Goal: Task Accomplishment & Management: Complete application form

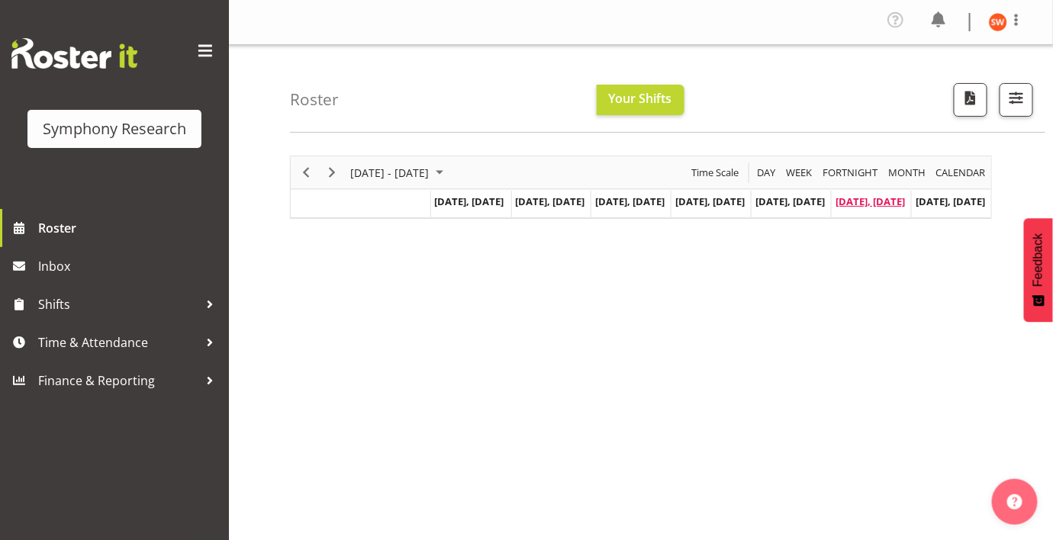
click at [871, 203] on span "[DATE], [DATE]" at bounding box center [870, 202] width 69 height 14
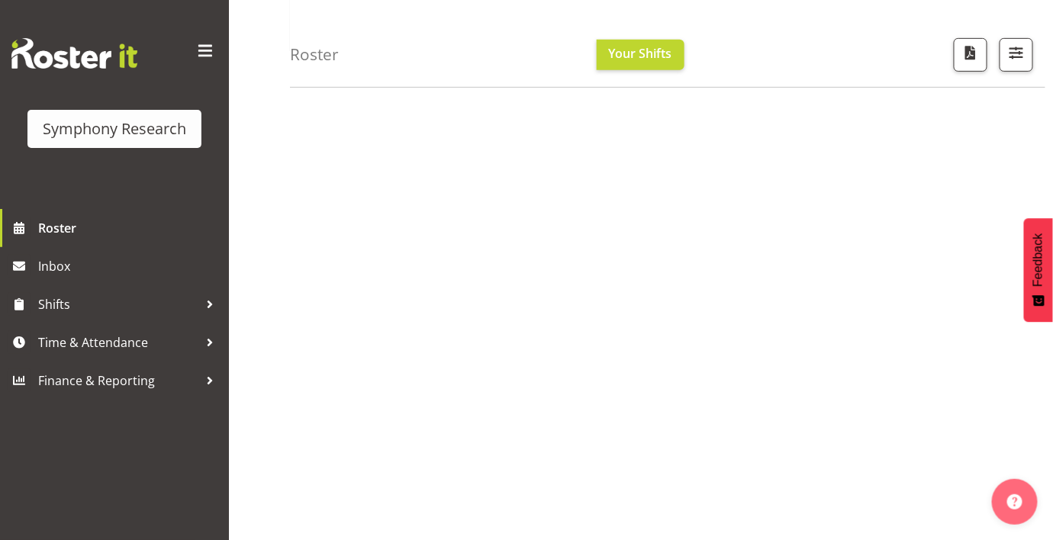
scroll to position [101, 0]
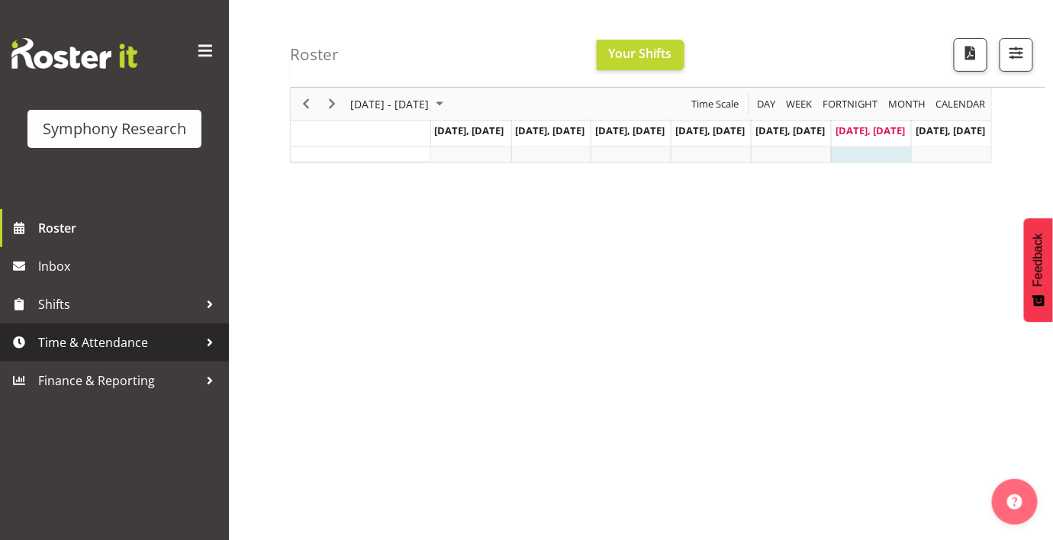
click at [113, 349] on span "Time & Attendance" at bounding box center [118, 342] width 160 height 23
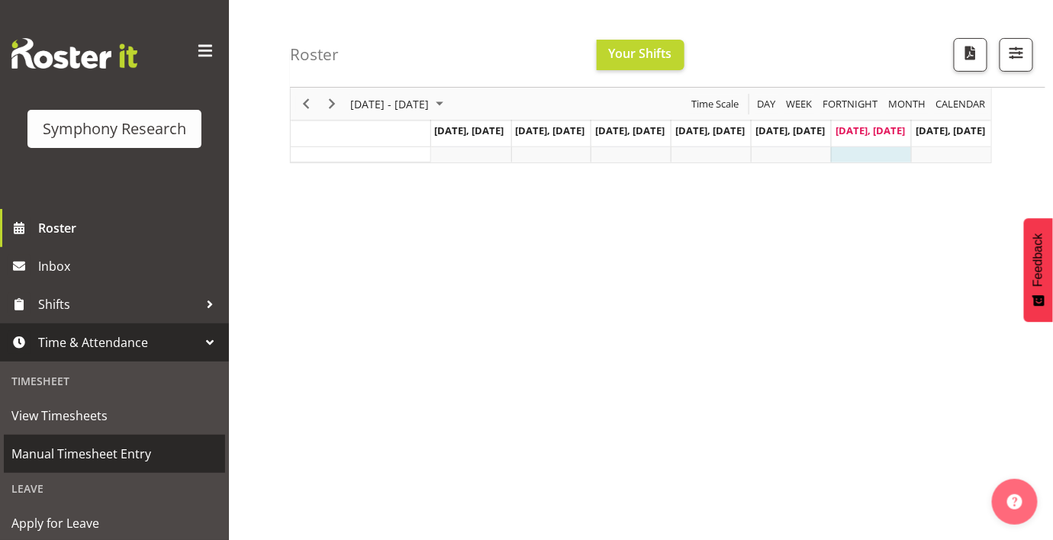
click at [77, 446] on span "Manual Timesheet Entry" at bounding box center [114, 454] width 206 height 23
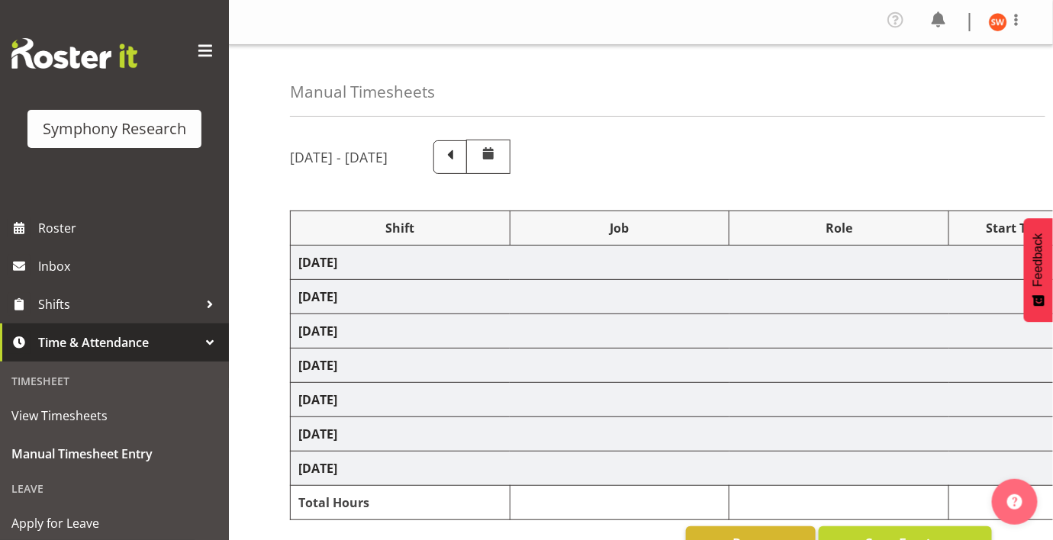
select select "81297"
select select "10587"
select select "47"
select select "81297"
select select "10587"
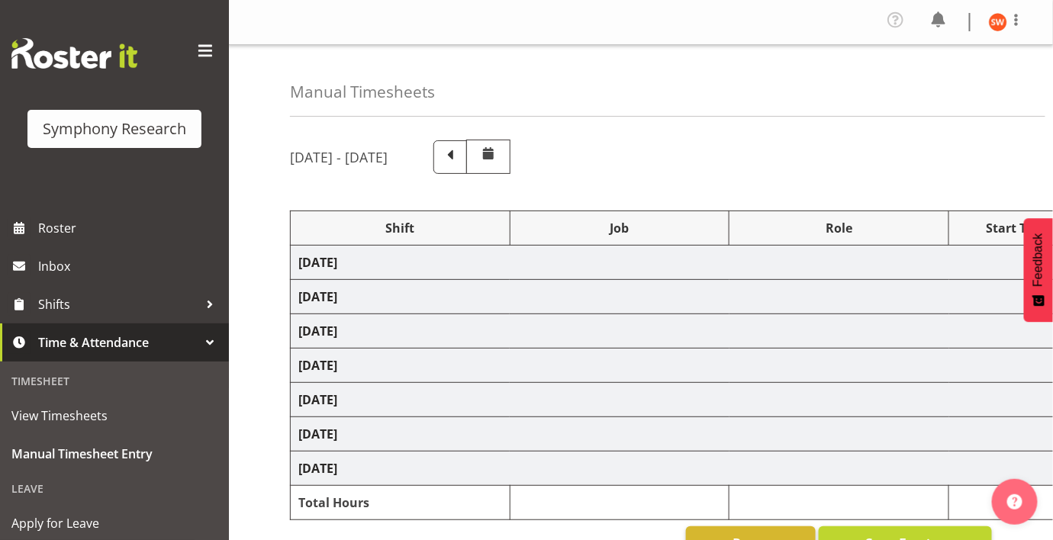
select select "47"
select select "81297"
select select "10587"
select select "47"
select select "81297"
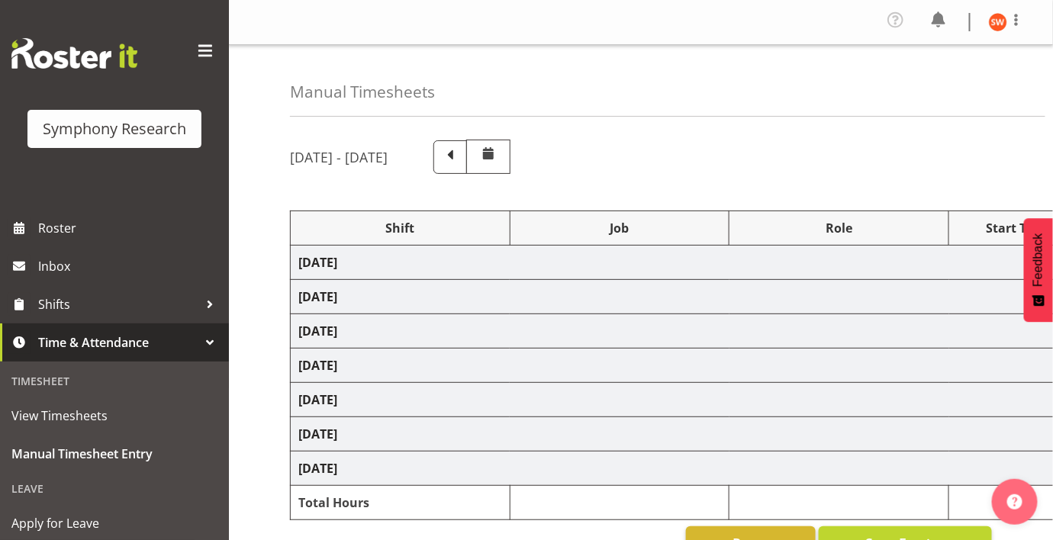
select select "10587"
select select "47"
select select "81299"
select select "10587"
select select "47"
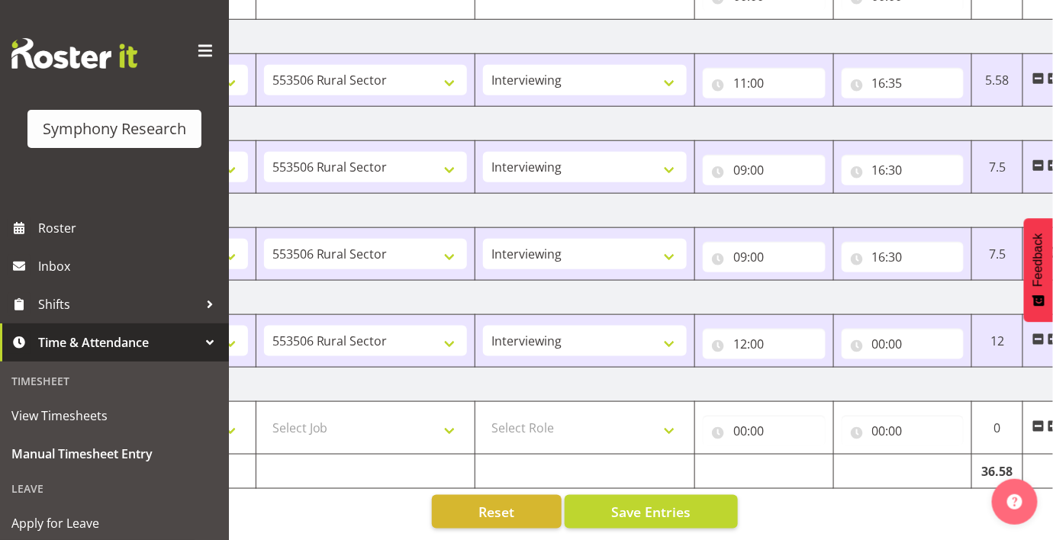
scroll to position [0, 304]
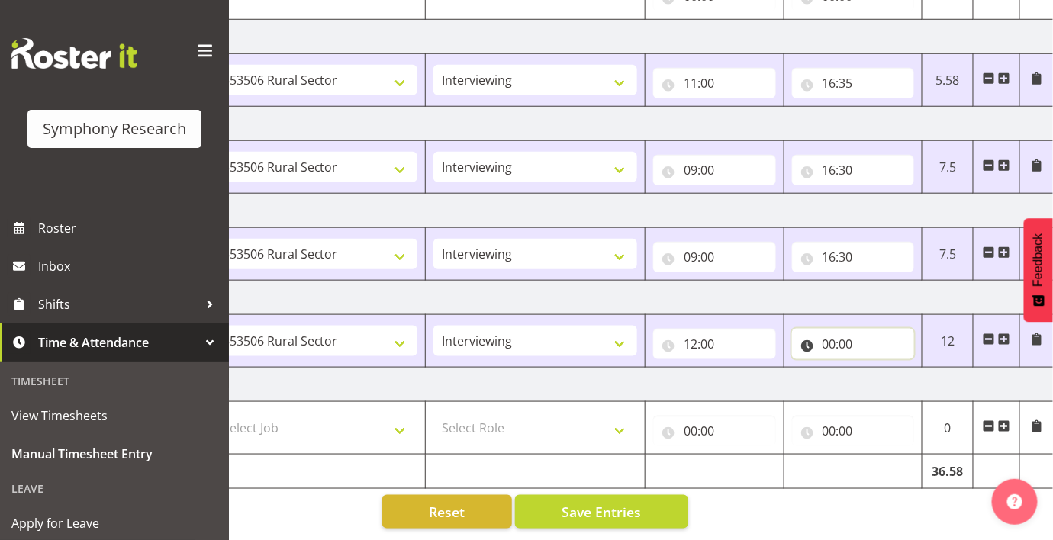
click at [832, 329] on input "00:00" at bounding box center [853, 344] width 123 height 31
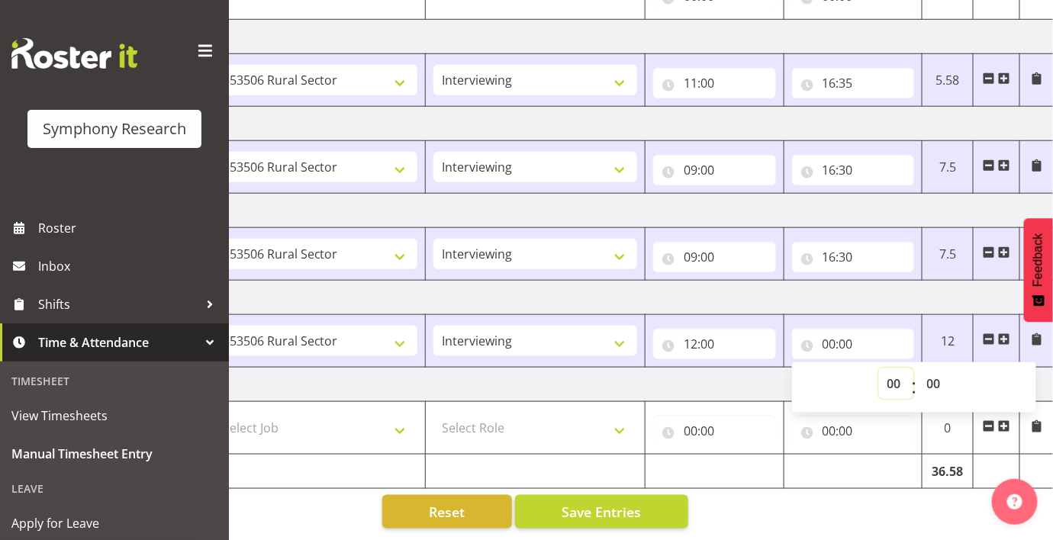
click at [894, 369] on select "00 01 02 03 04 05 06 07 08 09 10 11 12 13 14 15 16 17 18 19 20 21 22 23" at bounding box center [896, 384] width 34 height 31
select select "19"
click at [879, 369] on select "00 01 02 03 04 05 06 07 08 09 10 11 12 13 14 15 16 17 18 19 20 21 22 23" at bounding box center [896, 384] width 34 height 31
type input "19:00"
click at [936, 369] on select "00 01 02 03 04 05 06 07 08 09 10 11 12 13 14 15 16 17 18 19 20 21 22 23 24 25 2…" at bounding box center [936, 384] width 34 height 31
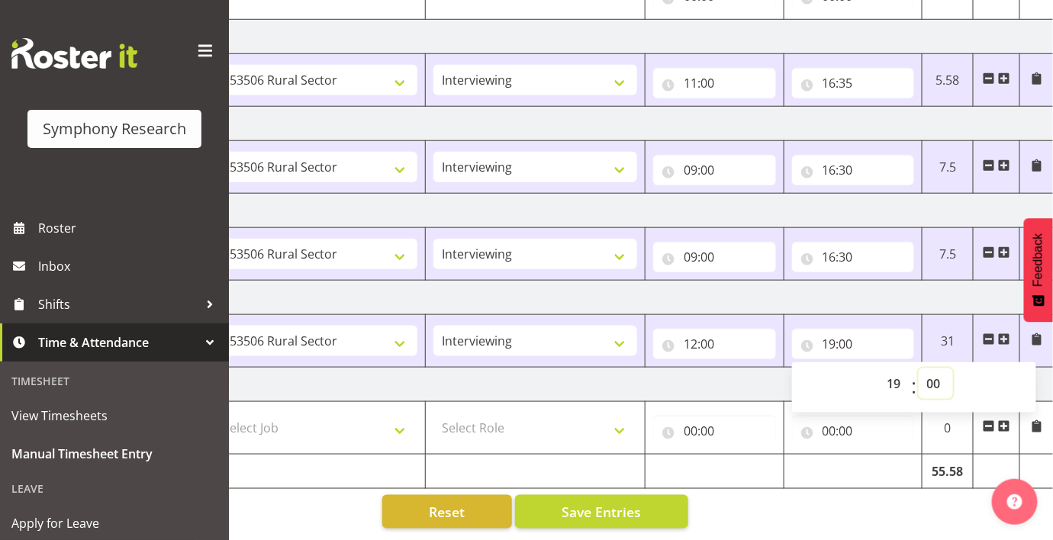
click at [919, 369] on select "00 01 02 03 04 05 06 07 08 09 10 11 12 13 14 15 16 17 18 19 20 21 22 23 24 25 2…" at bounding box center [936, 384] width 34 height 31
click at [602, 502] on span "Save Entries" at bounding box center [601, 512] width 79 height 20
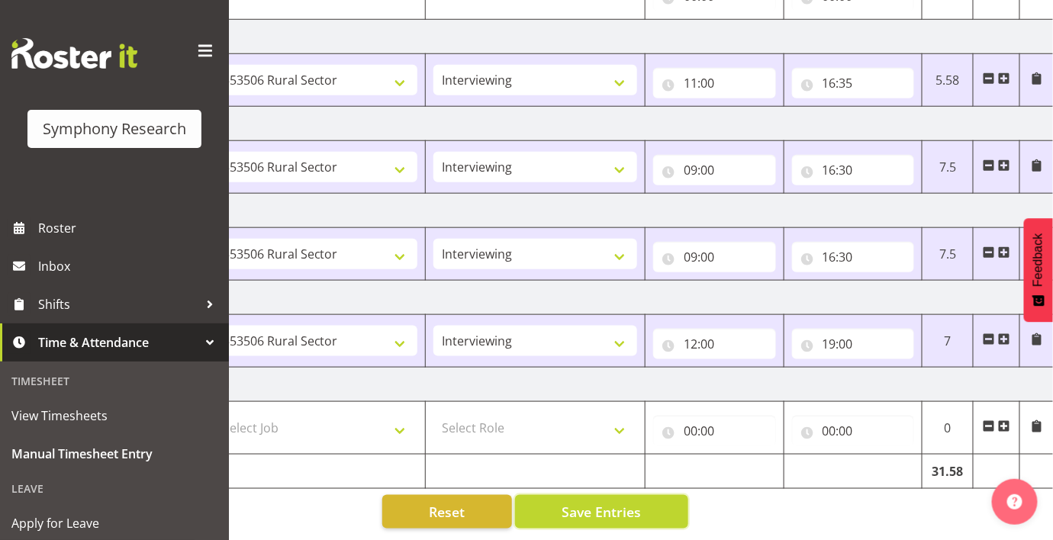
scroll to position [424, 0]
click at [627, 502] on span "Save Entries" at bounding box center [601, 512] width 79 height 20
